Goal: Task Accomplishment & Management: Manage account settings

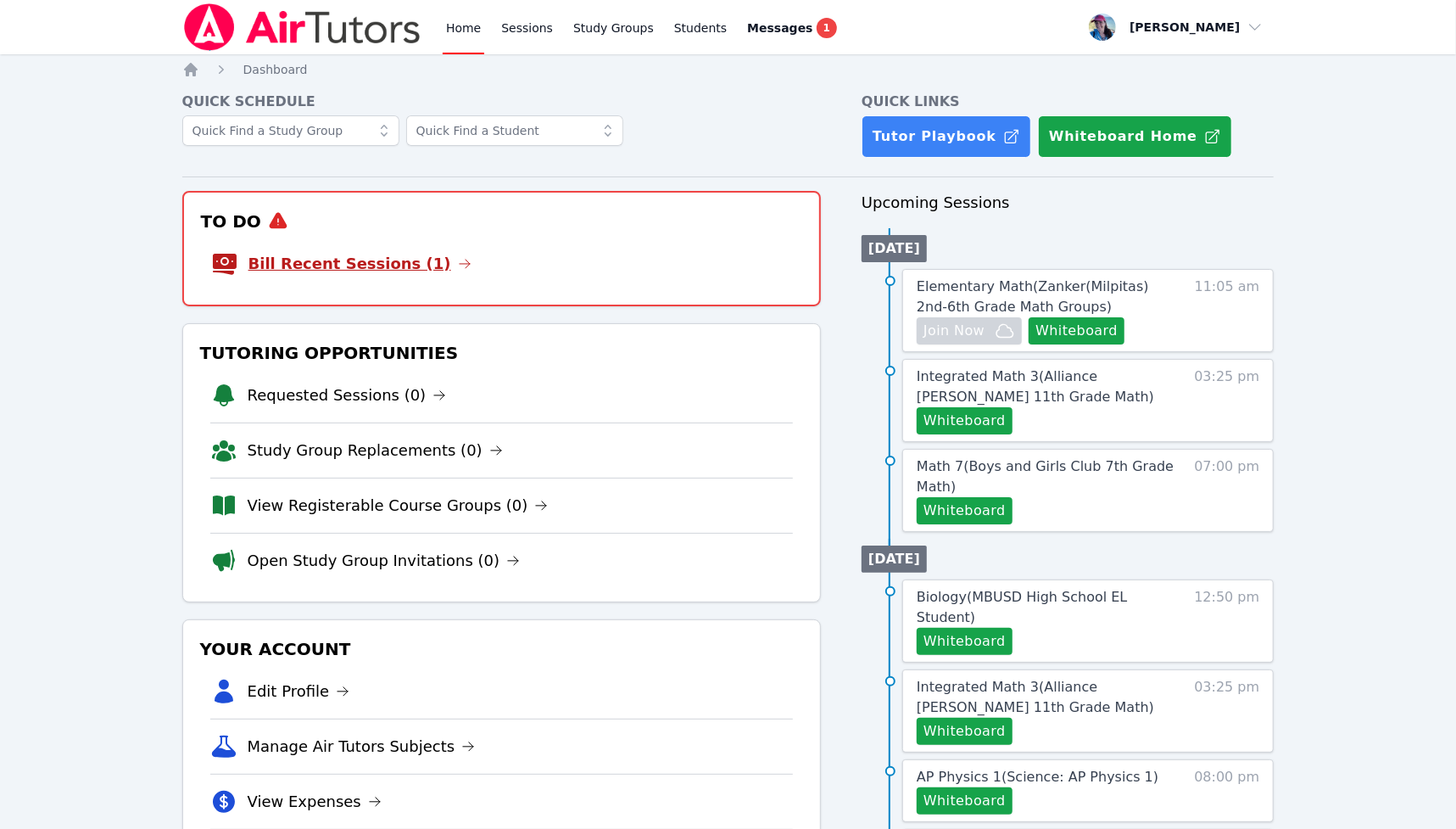
click at [402, 261] on link "Bill Recent Sessions (1)" at bounding box center [360, 263] width 223 height 24
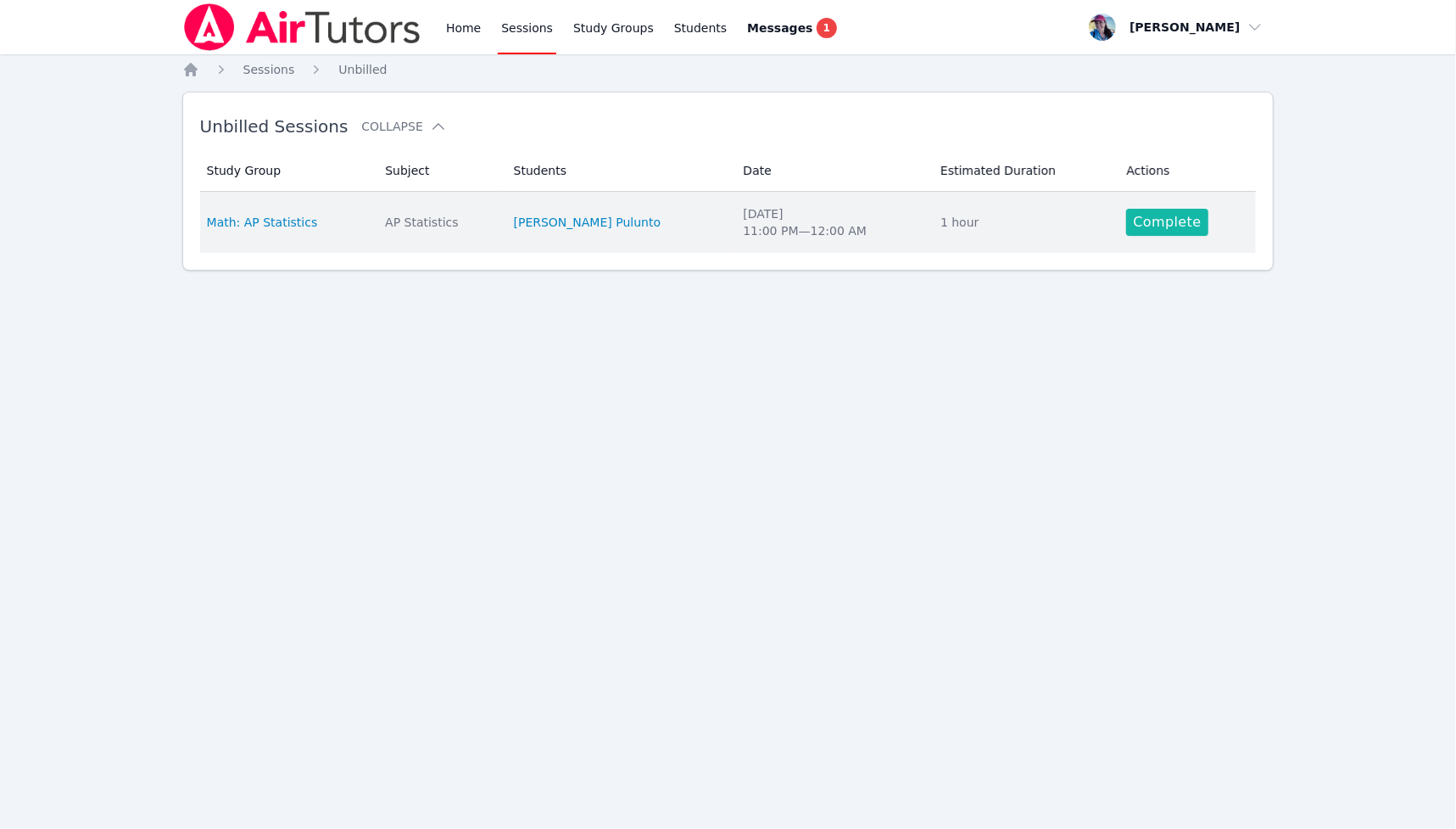
click at [1140, 215] on link "Complete" at bounding box center [1166, 222] width 82 height 27
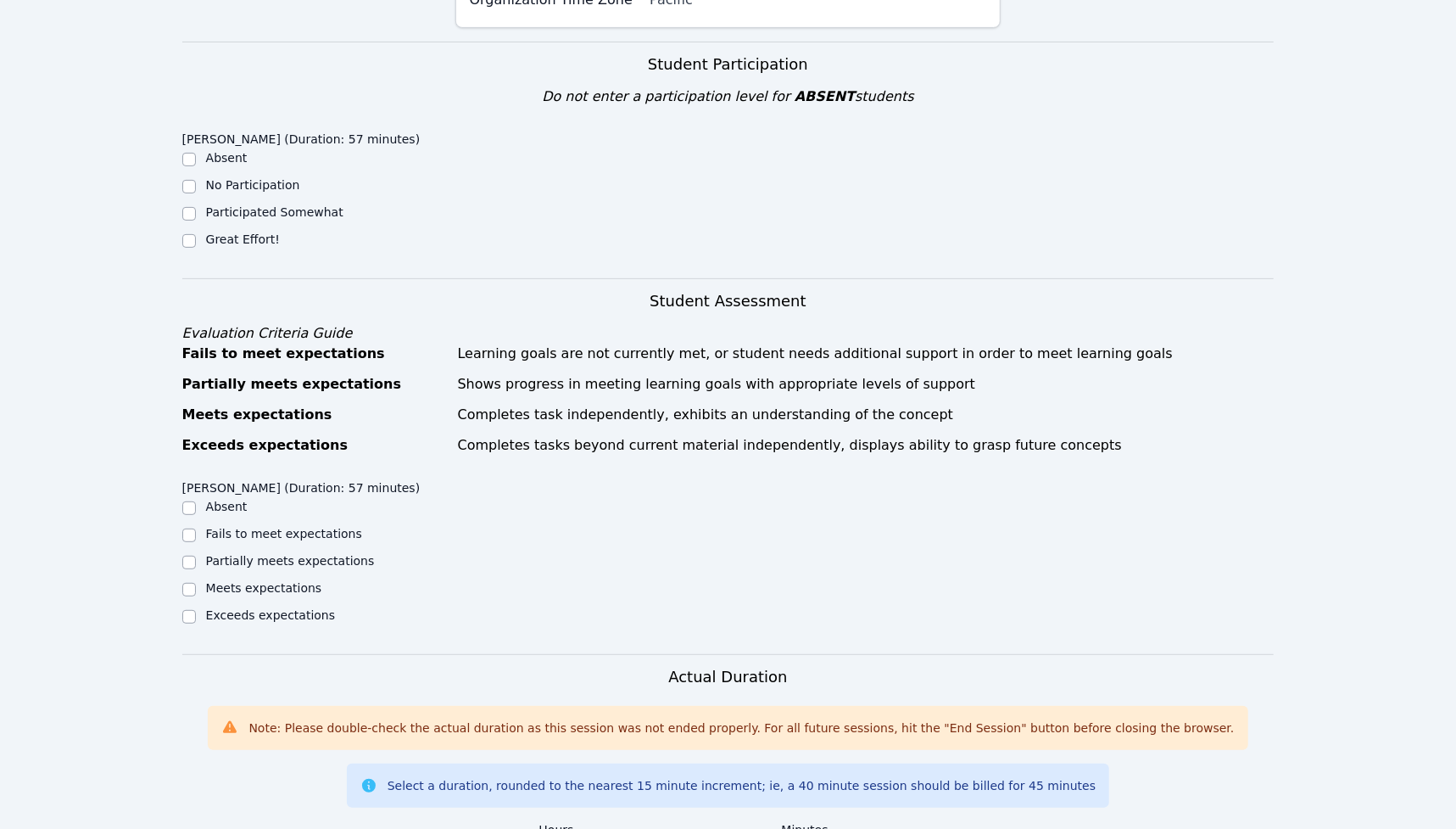
scroll to position [378, 0]
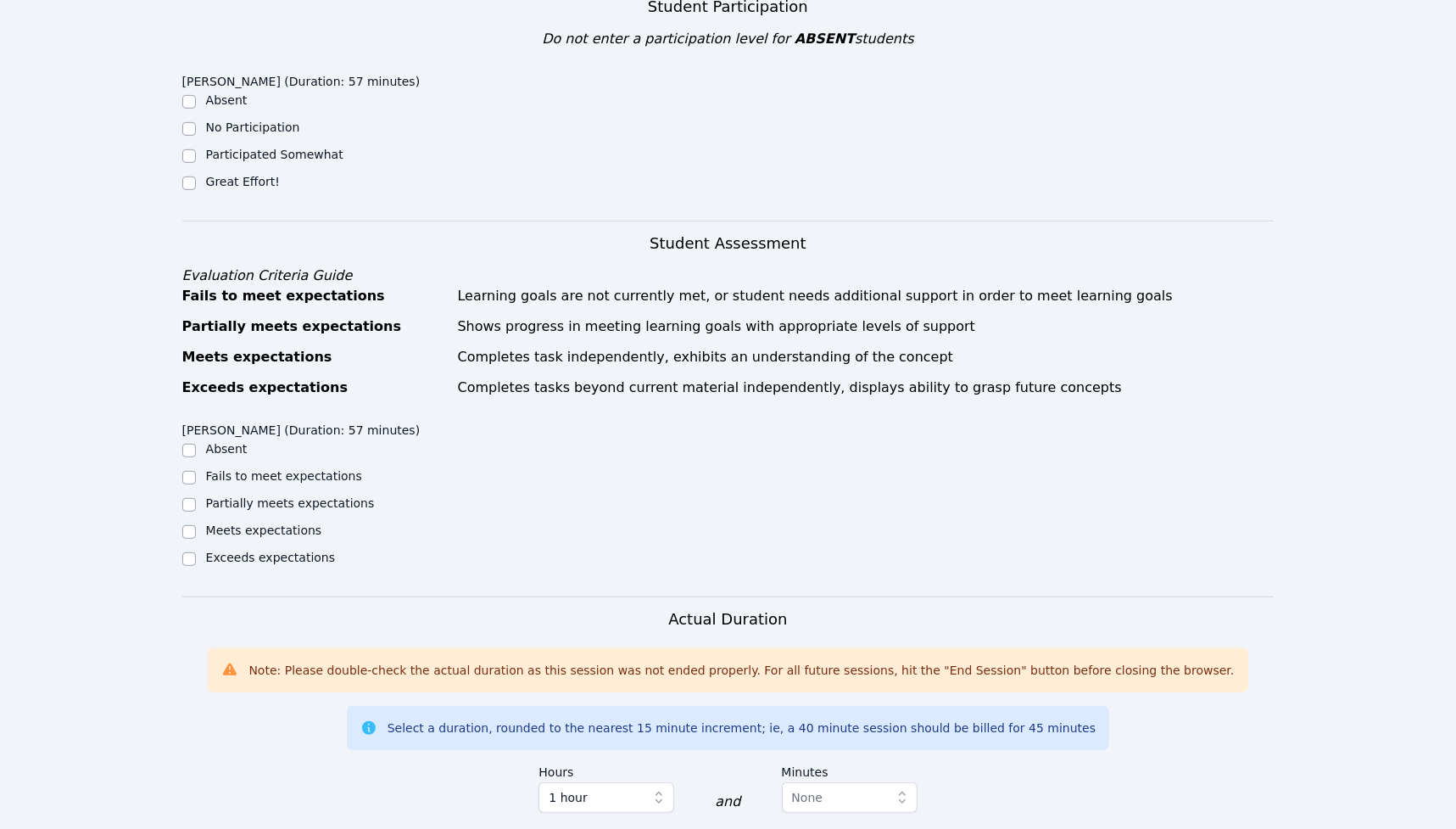
click at [233, 179] on label "Great Effort!" at bounding box center [243, 181] width 74 height 13
click at [196, 179] on input "Great Effort!" at bounding box center [189, 183] width 13 height 13
checkbox input "true"
click at [272, 518] on ul "Absent Fails to meet expectations Partially meets expectations Meets expectatio…" at bounding box center [319, 504] width 273 height 129
click at [296, 529] on label "Meets expectations" at bounding box center [264, 530] width 116 height 13
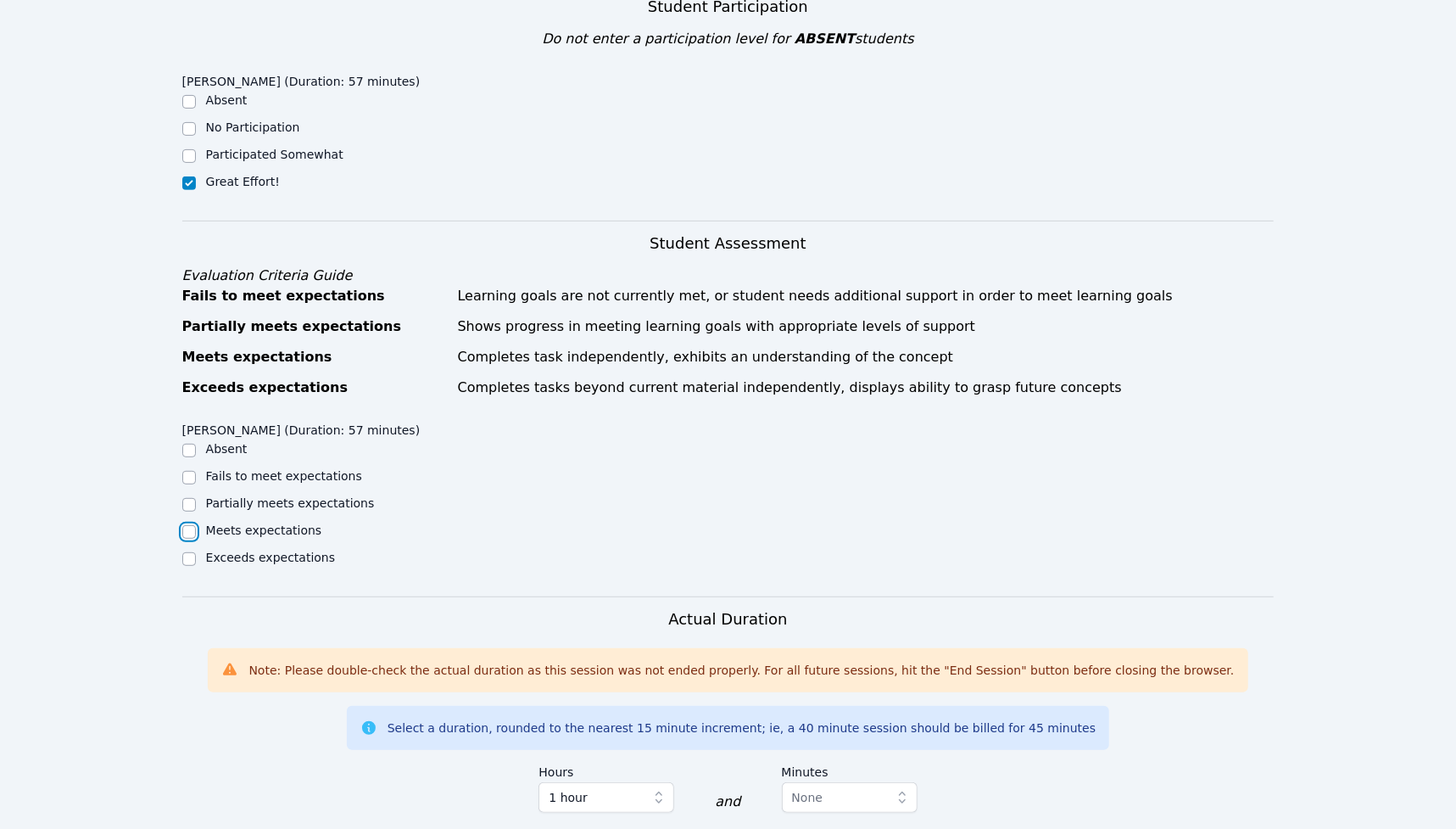
click at [196, 529] on input "Meets expectations" at bounding box center [189, 531] width 13 height 13
checkbox input "true"
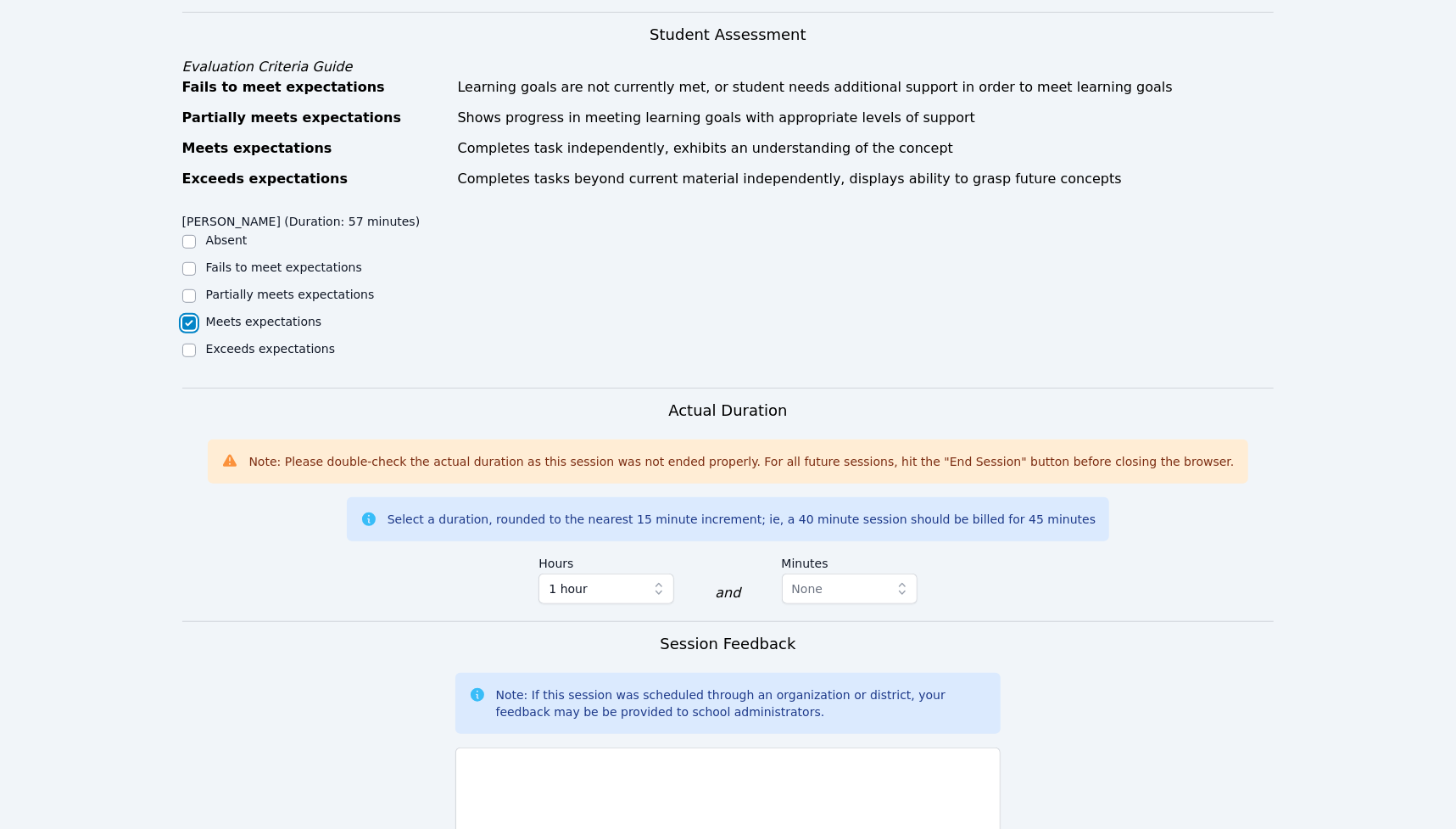
scroll to position [948, 0]
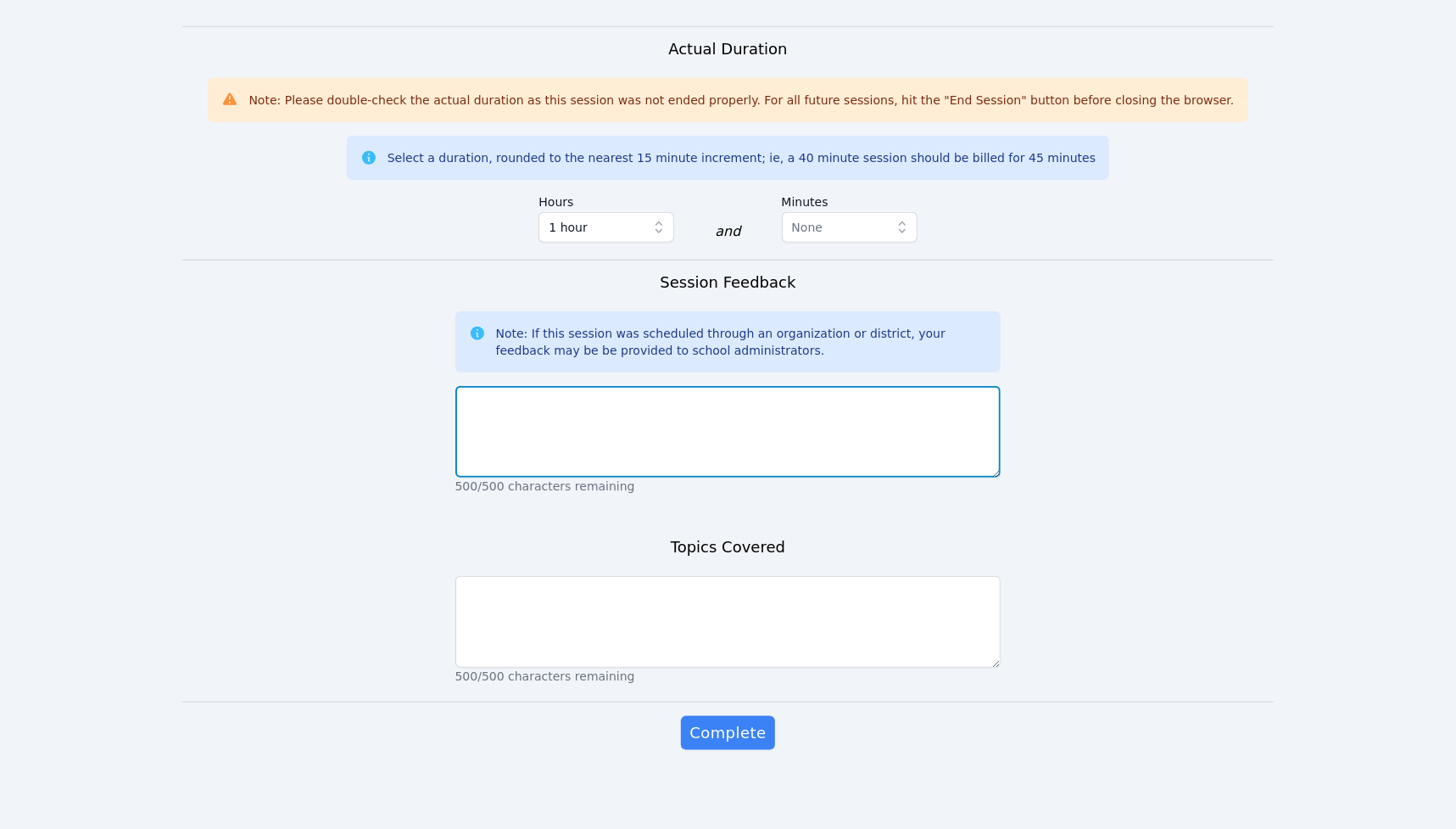
click at [559, 404] on textarea at bounding box center [729, 431] width 546 height 91
type textarea "Aloha,"
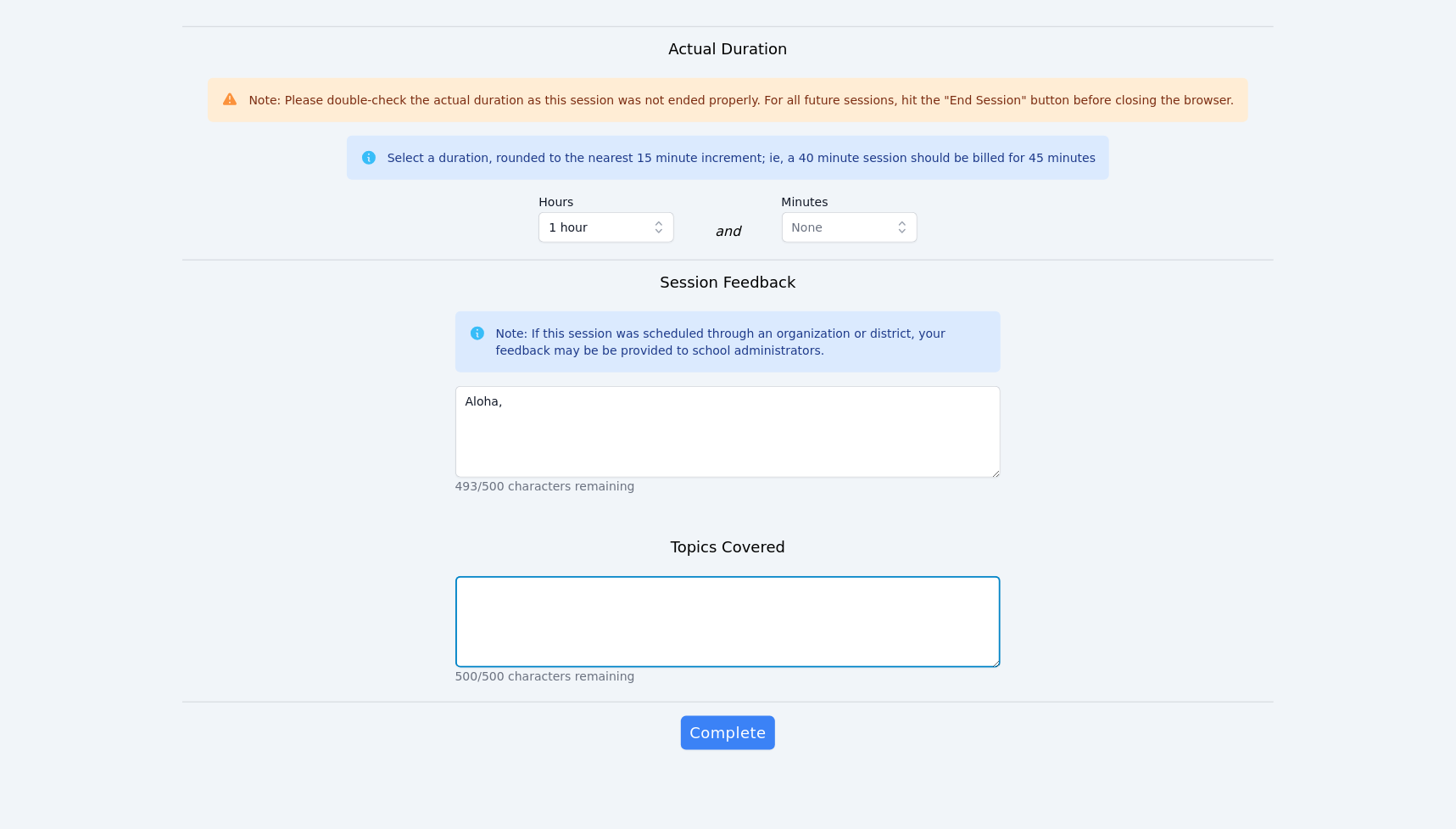
click at [590, 603] on textarea at bounding box center [729, 622] width 546 height 91
type textarea "Cumulative relative frequency"
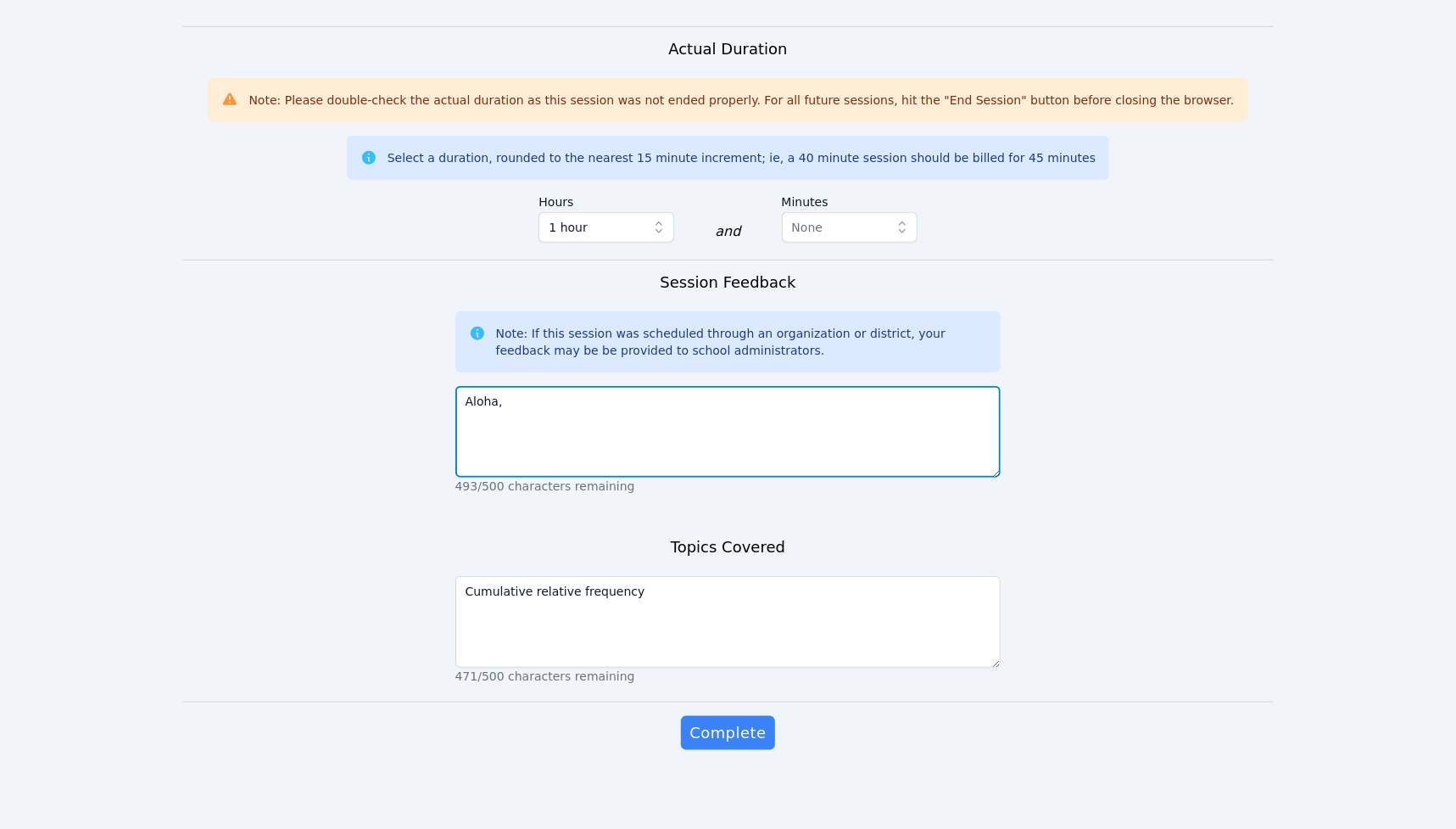
click at [653, 424] on textarea "Aloha," at bounding box center [729, 431] width 546 height 91
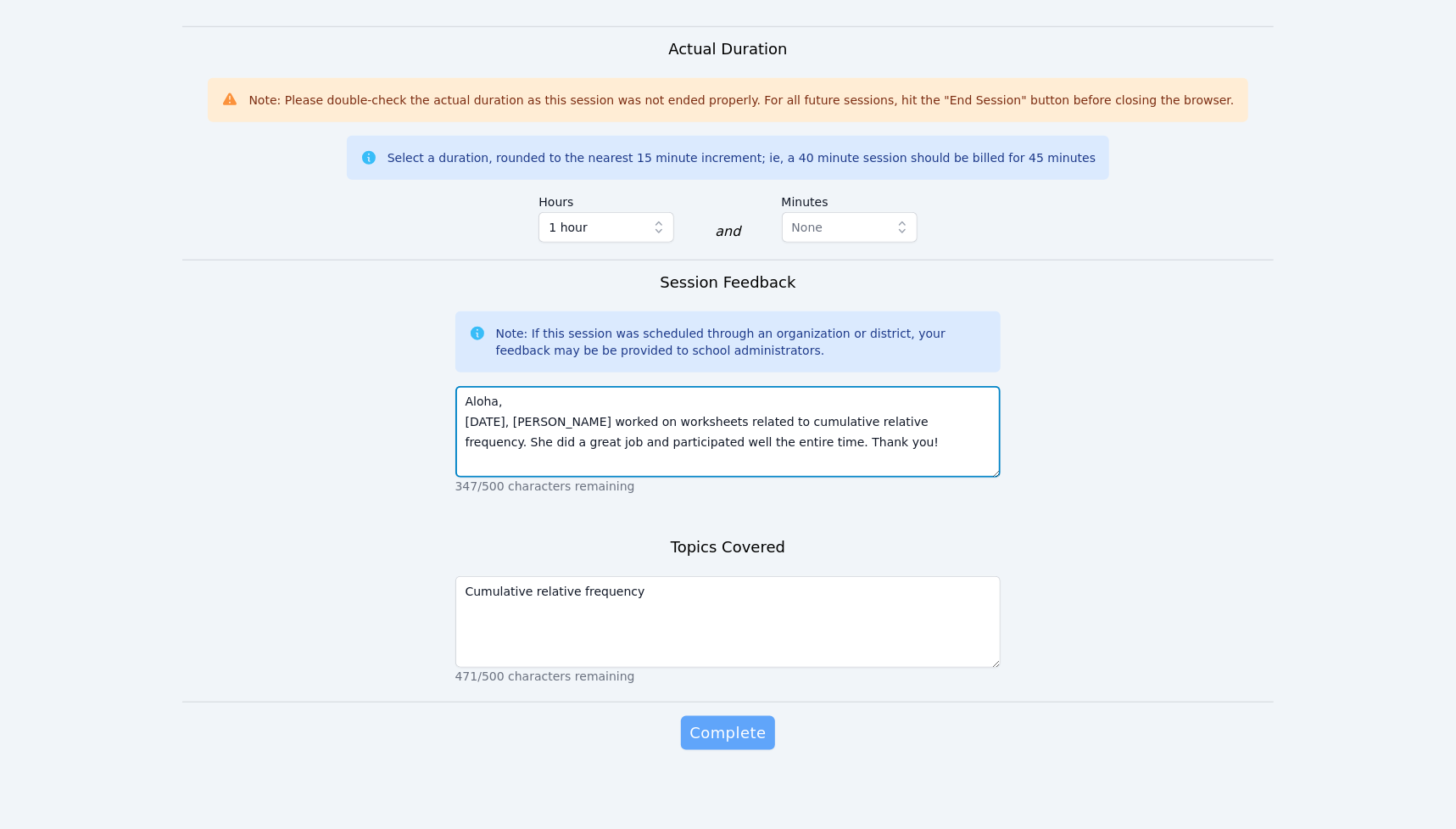
type textarea "Aloha, Today, Noris worked on worksheets related to cumulative relative frequen…"
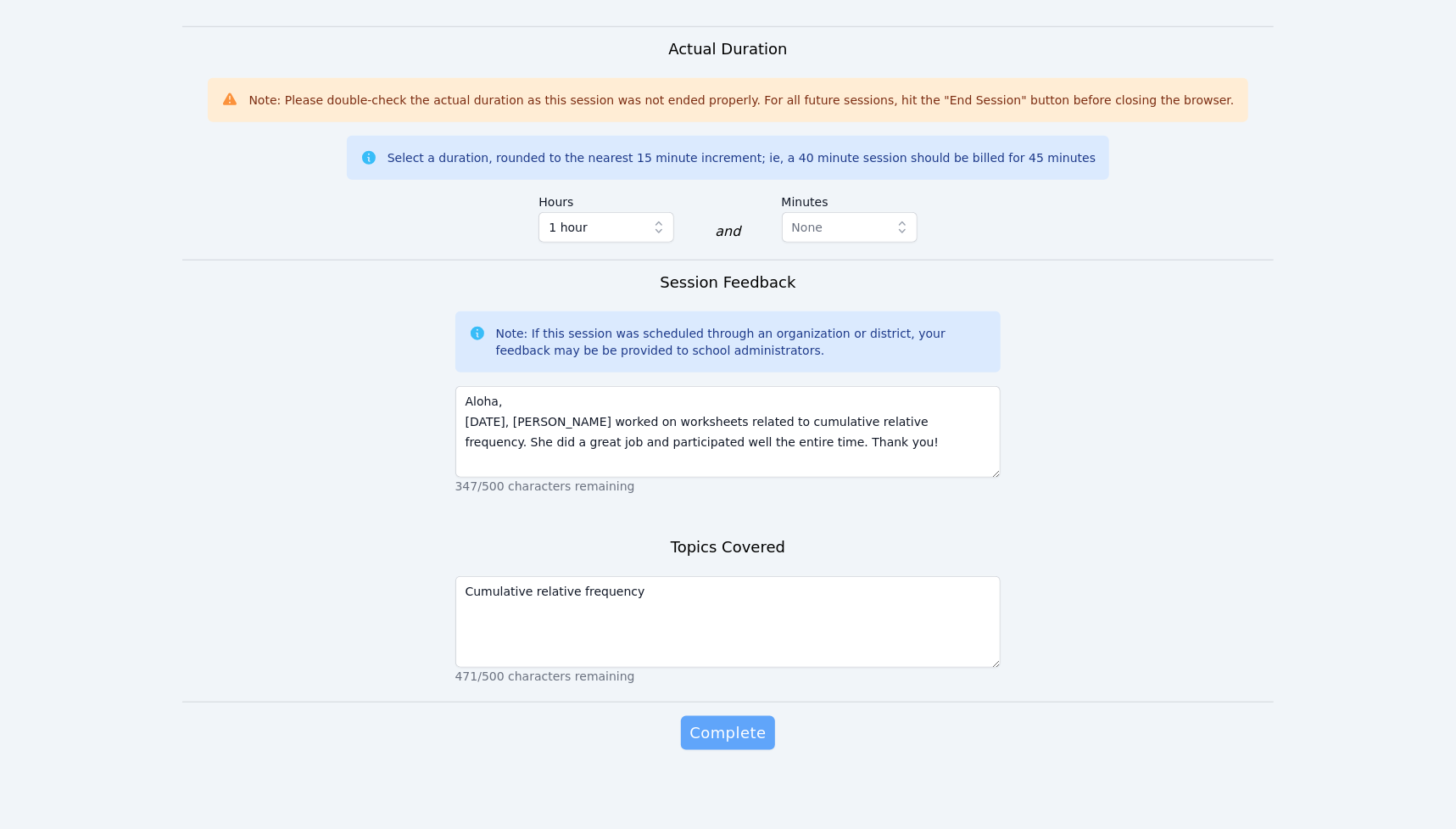
click at [720, 732] on span "Complete" at bounding box center [727, 732] width 76 height 24
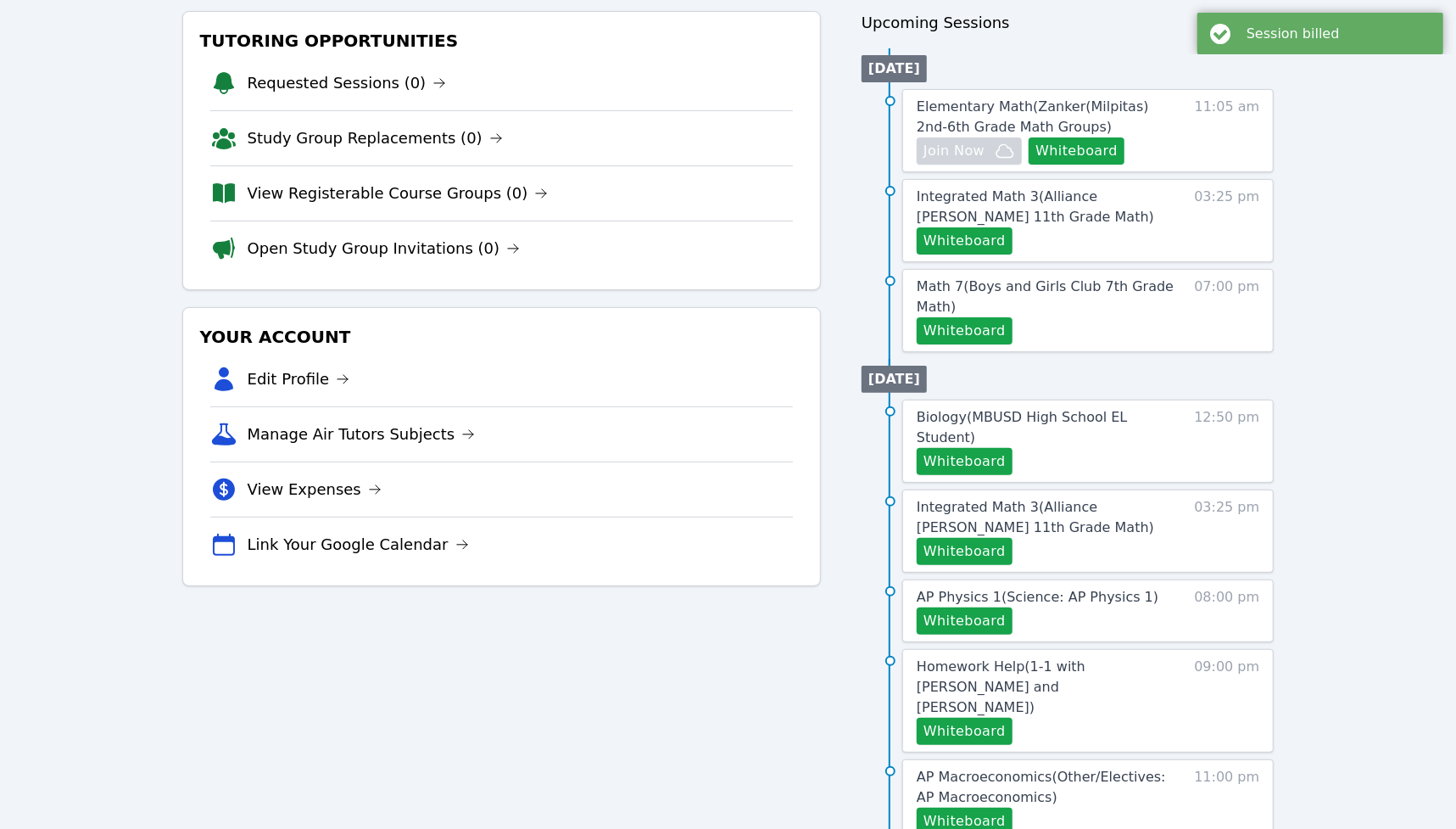
scroll to position [185, 0]
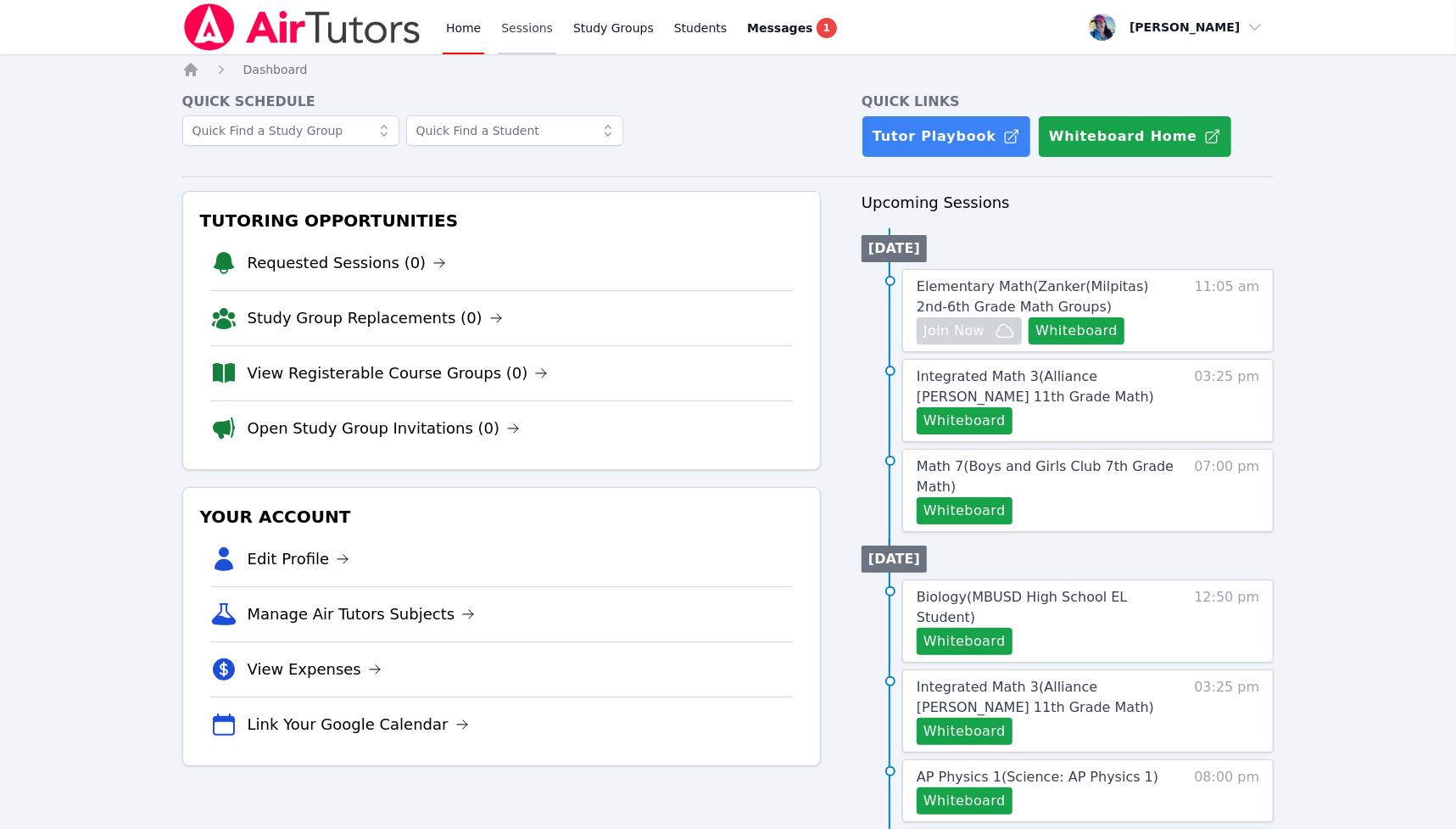
click at [530, 32] on link "Sessions" at bounding box center [527, 27] width 59 height 54
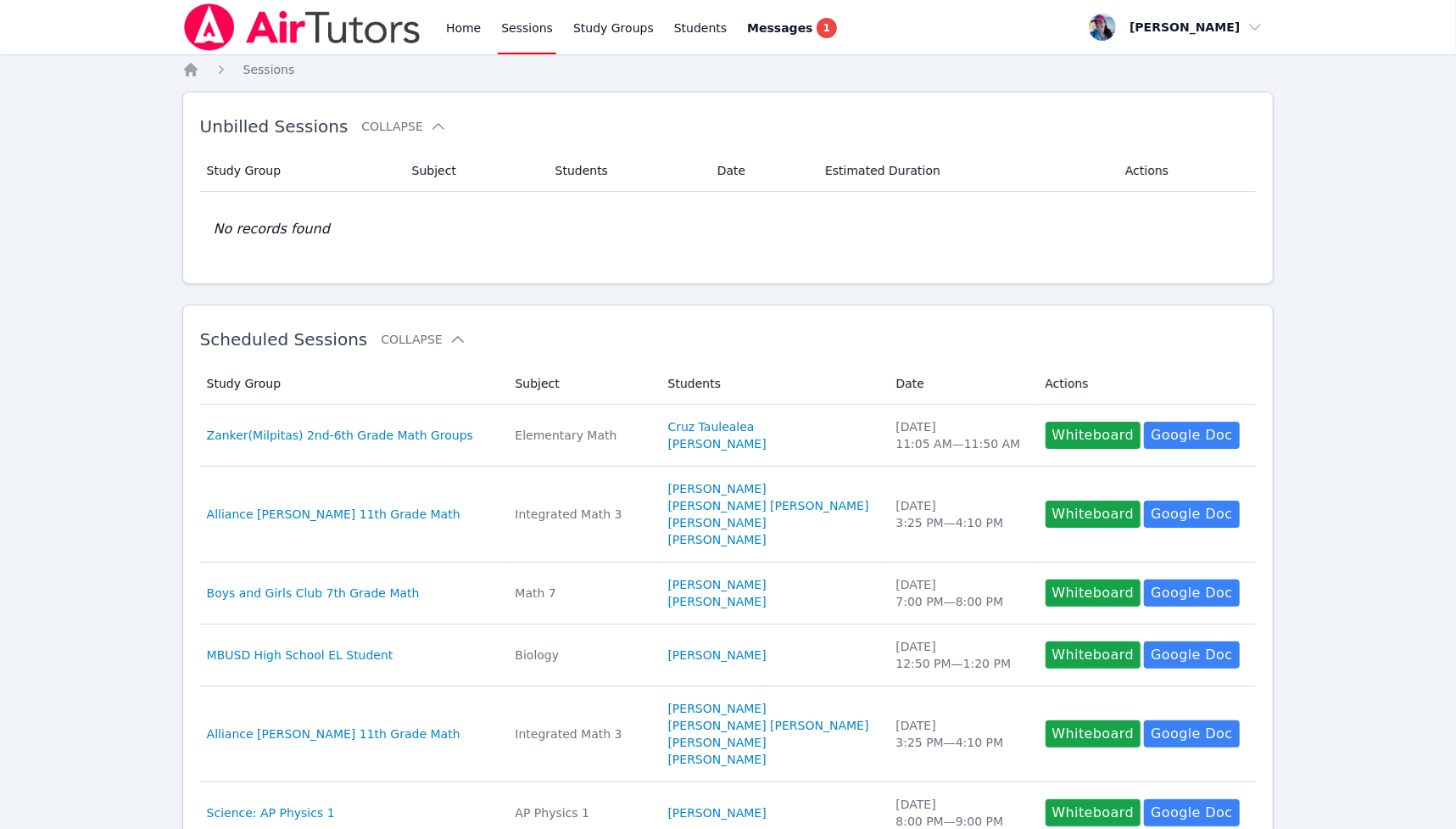
click at [599, 55] on div "Home Sessions Study Groups Students Messages 1 Open user menu Megan Nepshinsky …" at bounding box center [728, 649] width 1456 height 1299
click at [600, 34] on link "Study Groups" at bounding box center [613, 27] width 87 height 54
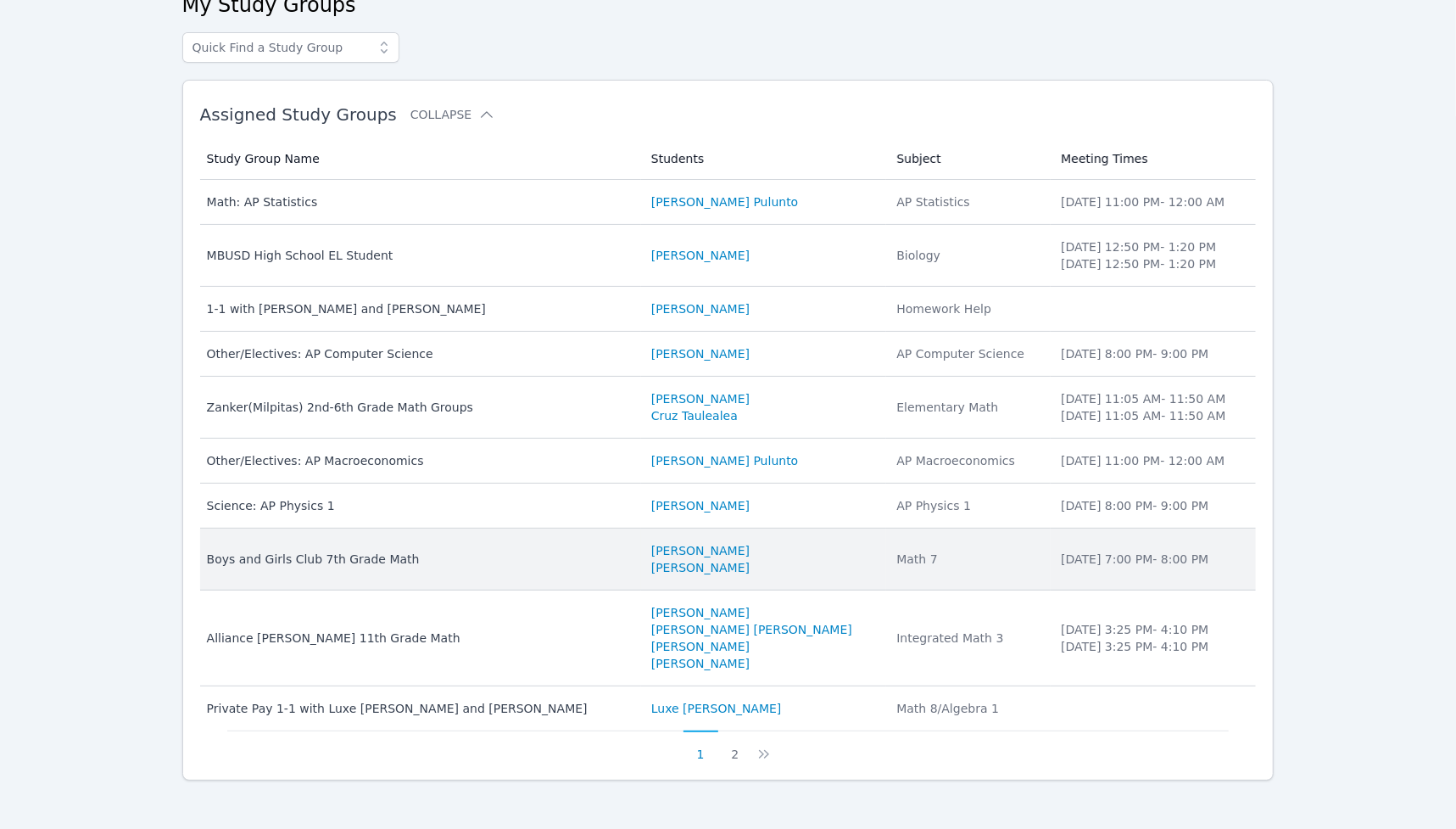
scroll to position [102, 0]
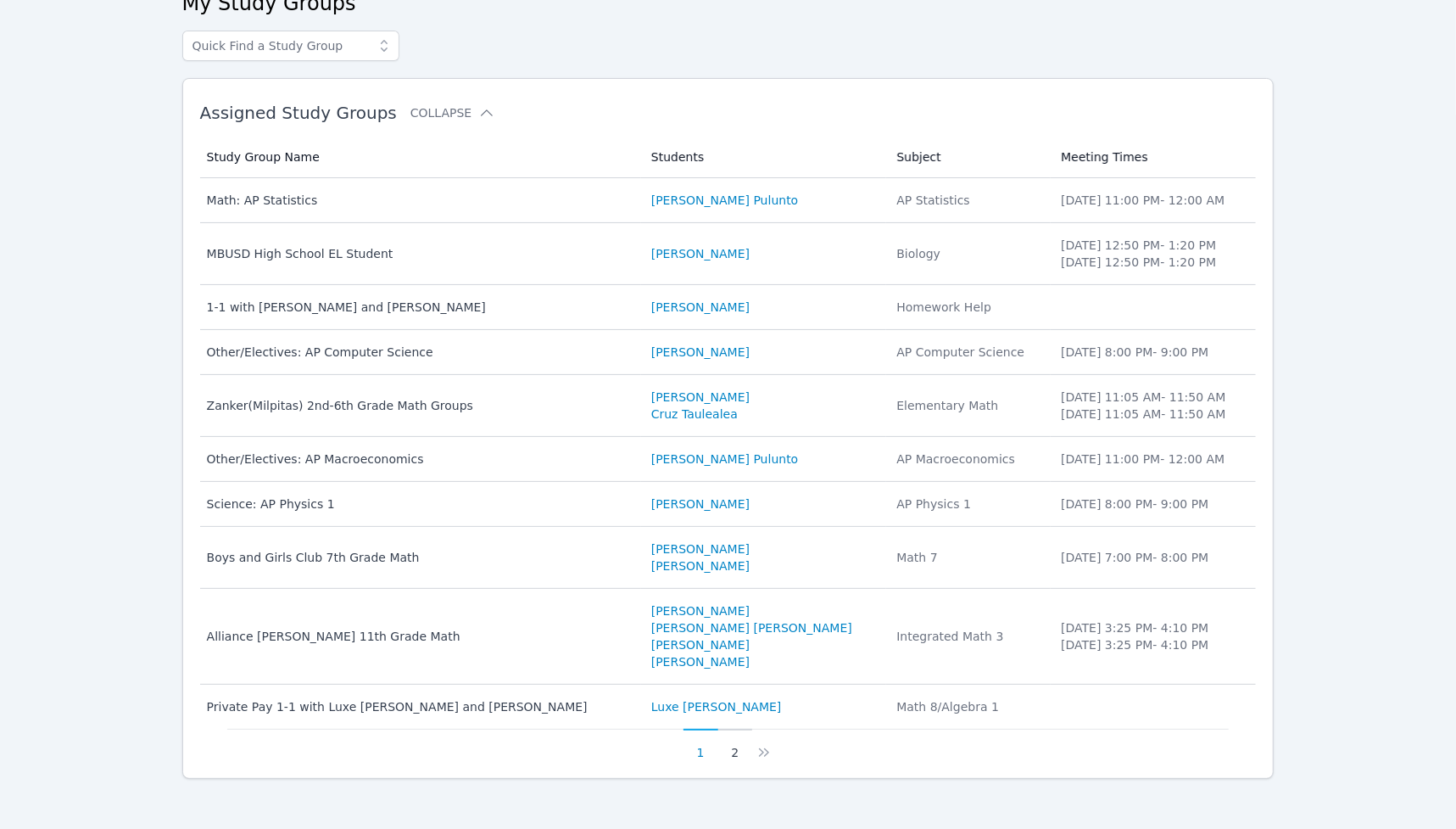
click at [730, 751] on button "2" at bounding box center [736, 745] width 35 height 32
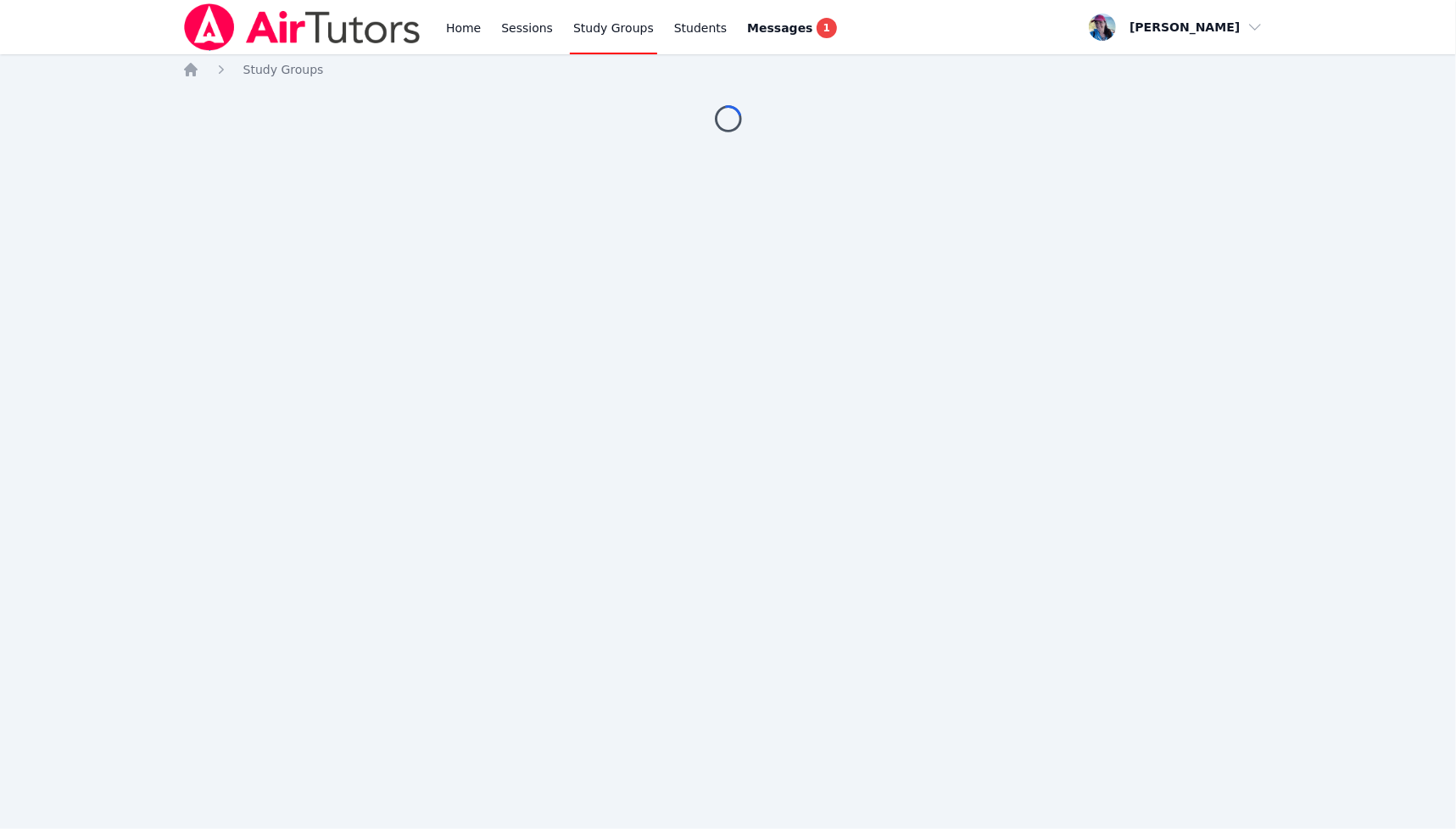
scroll to position [0, 0]
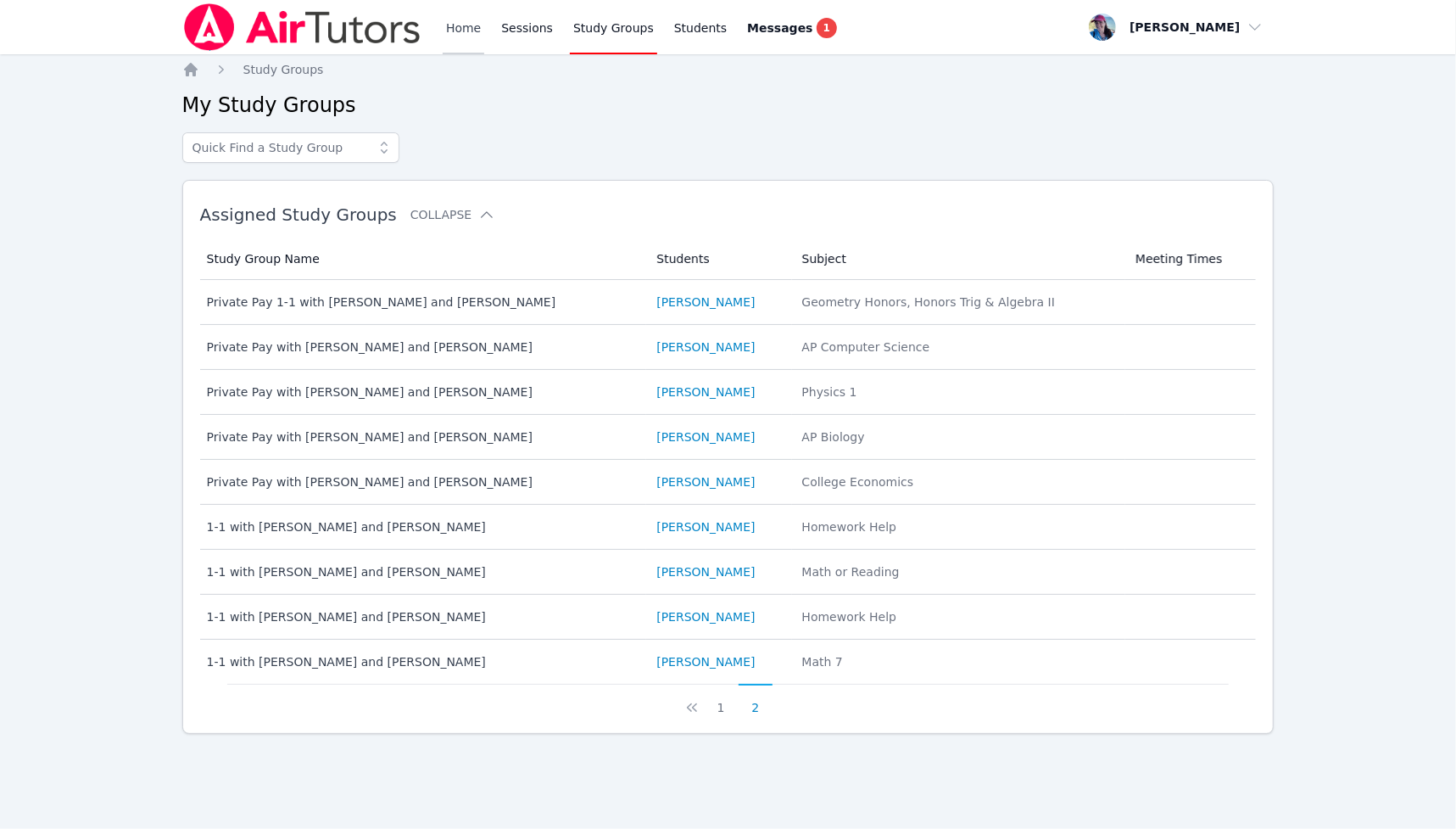
click at [454, 24] on link "Home" at bounding box center [463, 27] width 41 height 54
